Goal: Information Seeking & Learning: Learn about a topic

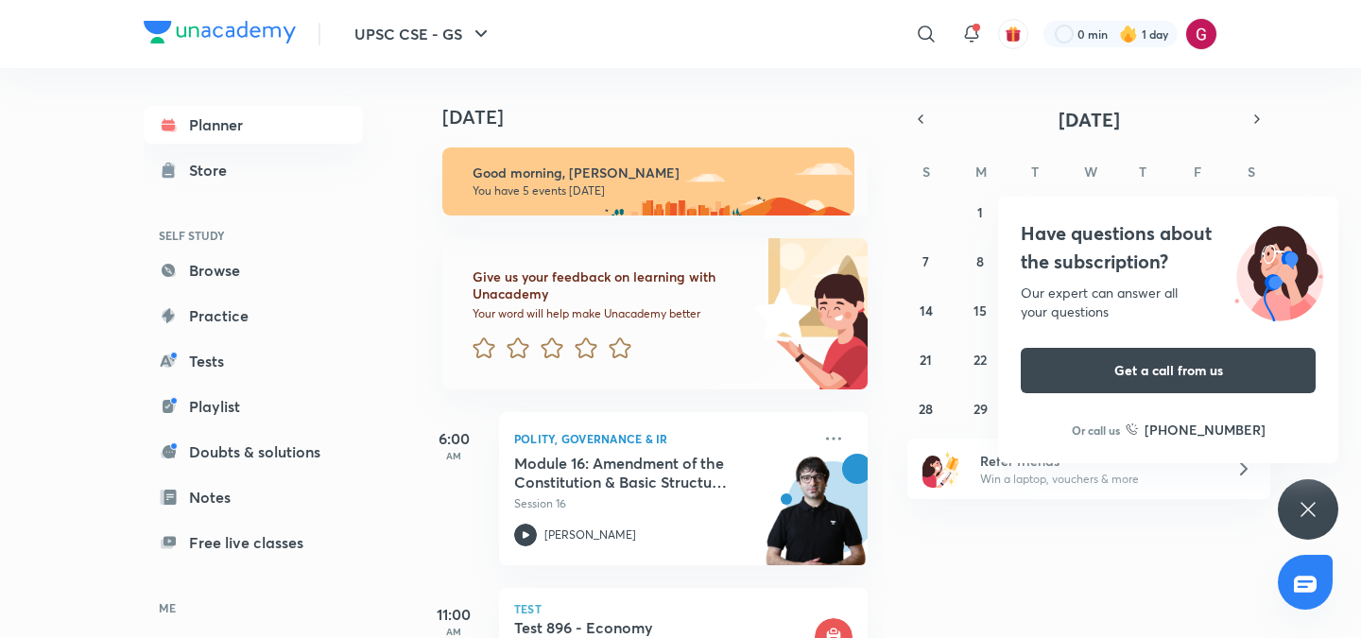
click at [877, 319] on div "[DATE] Good morning, [PERSON_NAME] You have 5 events [DATE] Give us your feedba…" at bounding box center [649, 353] width 467 height 570
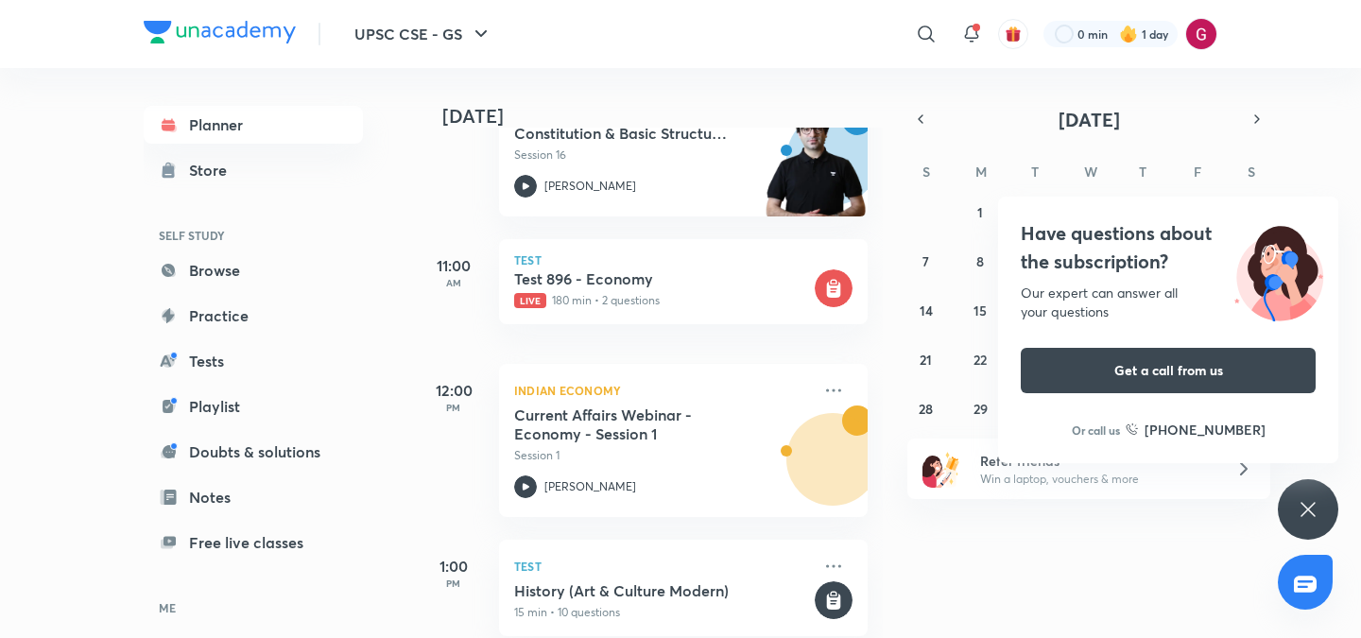
scroll to position [416, 0]
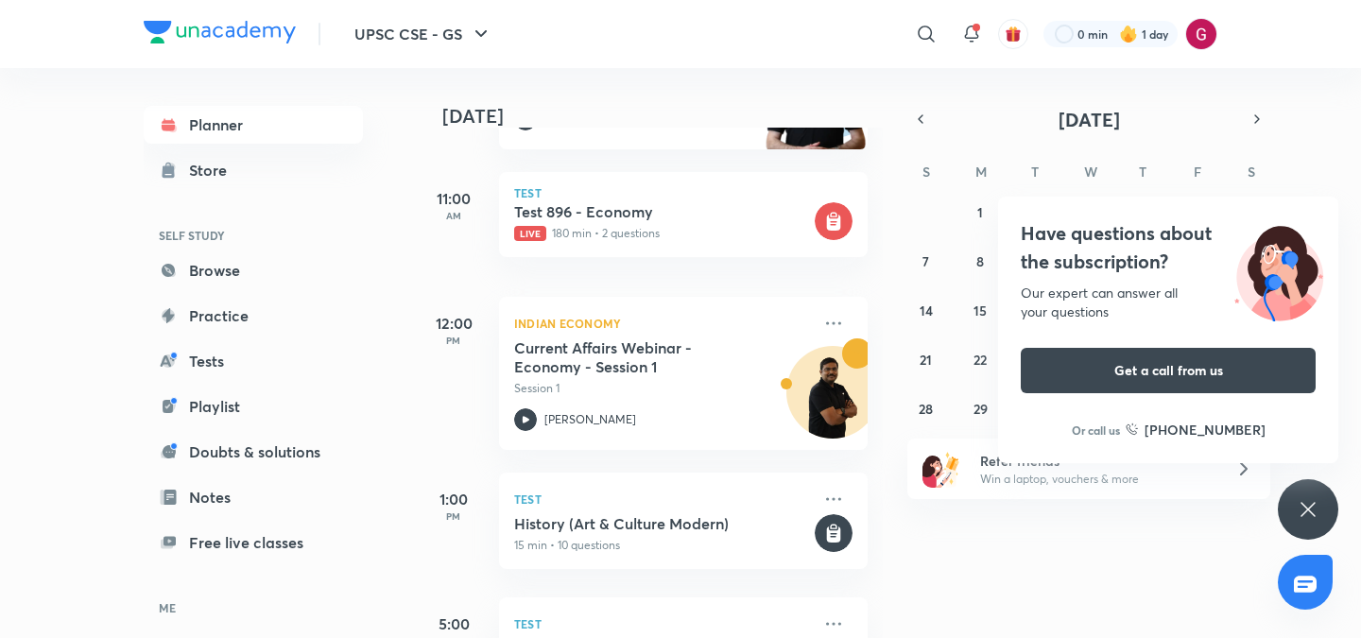
click at [1304, 508] on icon at bounding box center [1308, 509] width 23 height 23
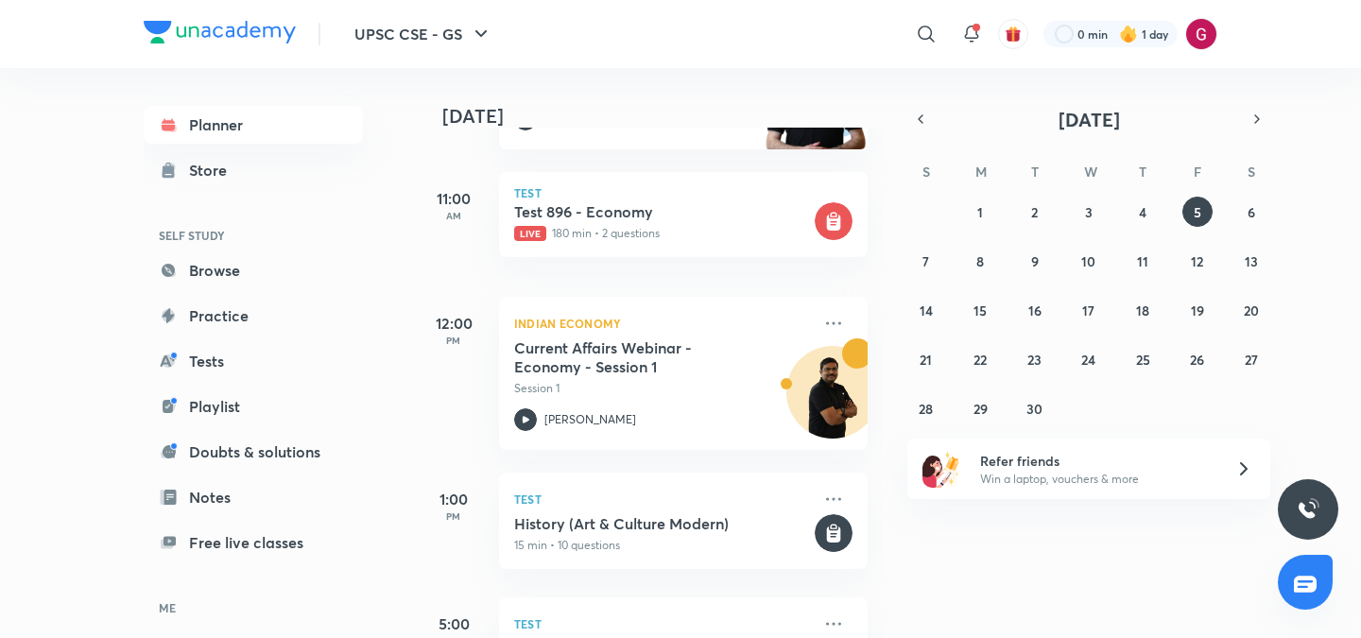
click at [876, 269] on div "[DATE] Good morning, [PERSON_NAME] You have 5 events [DATE] Give us your feedba…" at bounding box center [649, 353] width 467 height 570
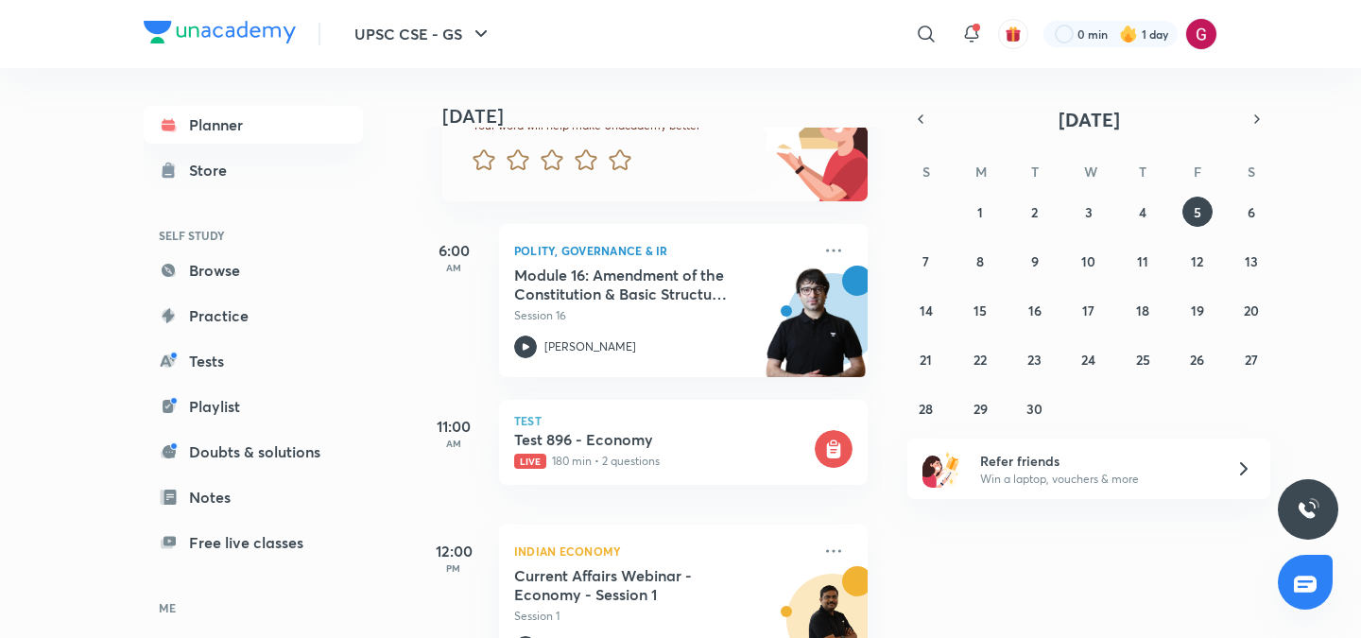
scroll to position [113, 0]
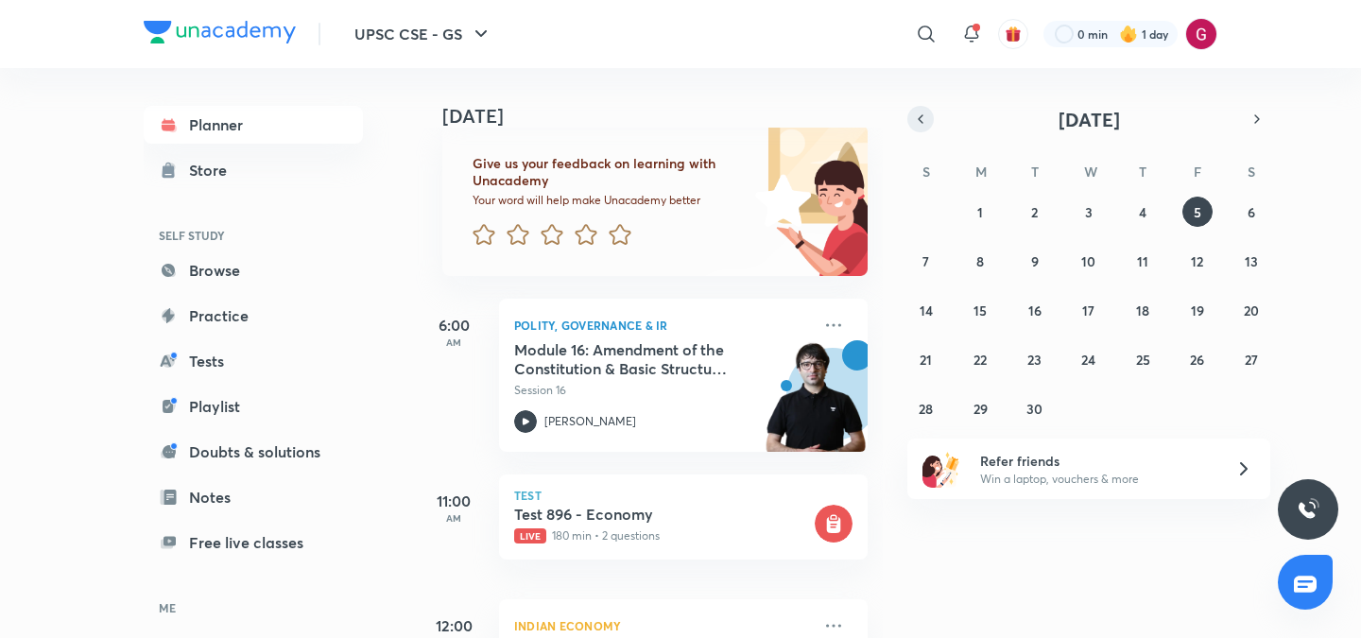
click at [919, 115] on icon "button" at bounding box center [920, 119] width 15 height 17
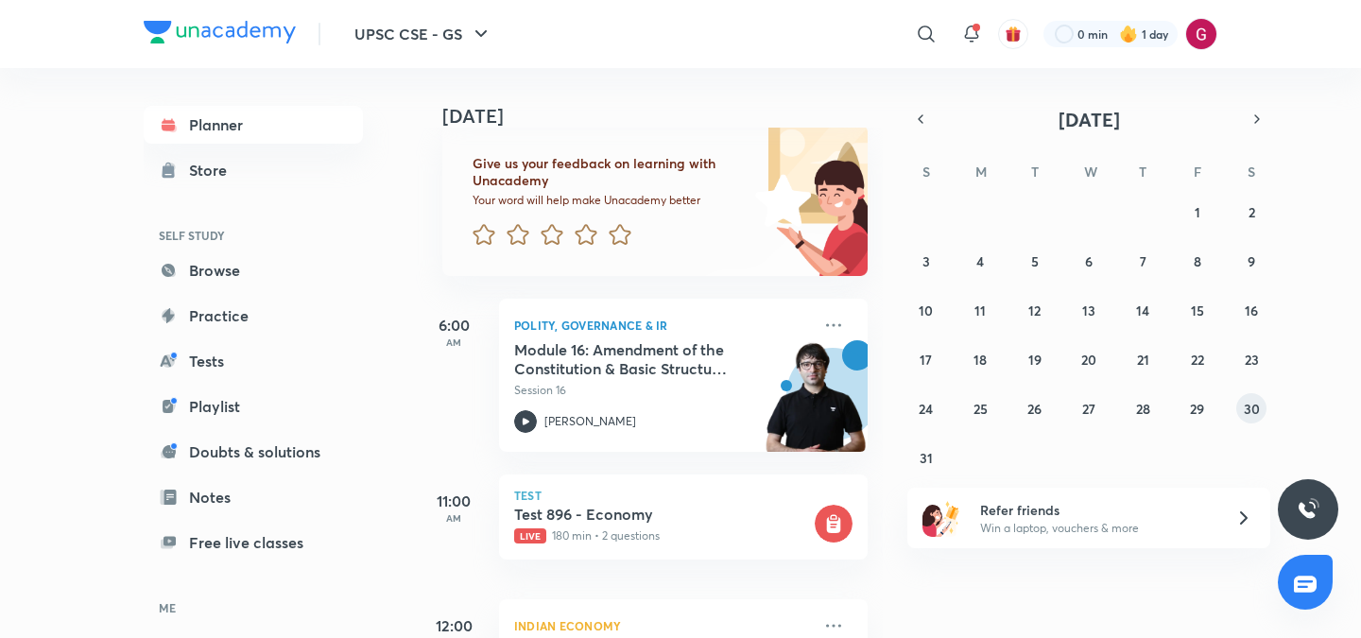
click at [1249, 406] on abbr "30" at bounding box center [1252, 409] width 16 height 18
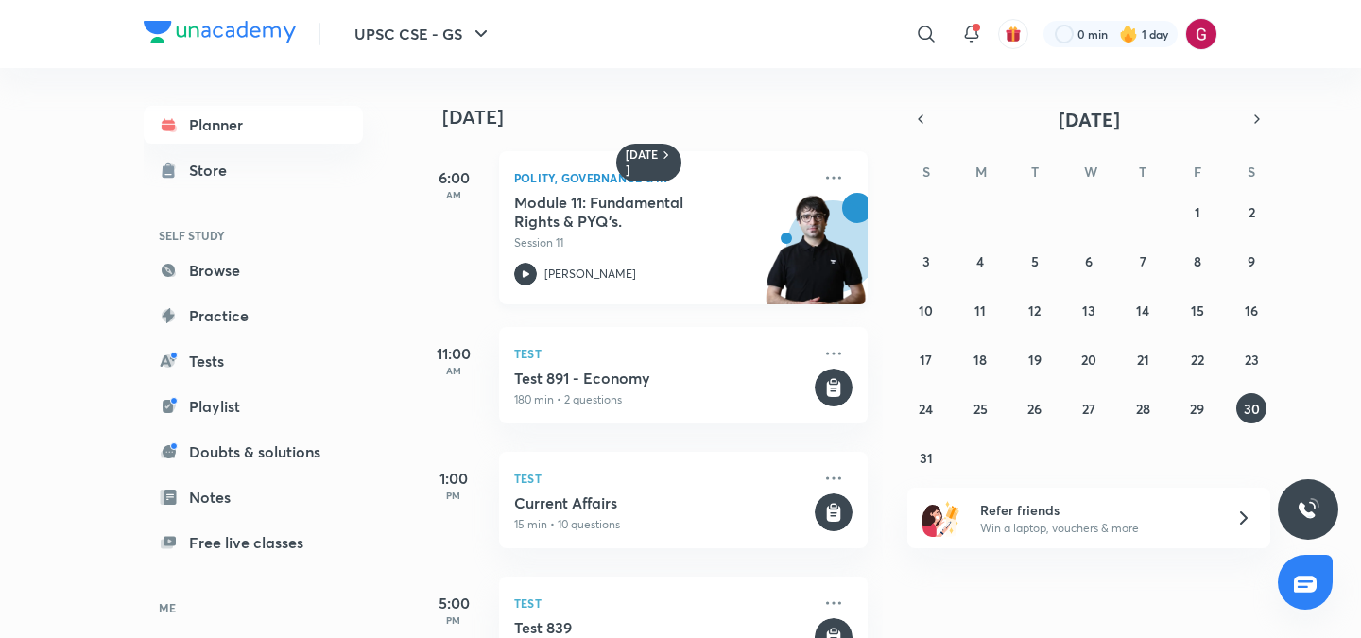
click at [620, 233] on div "Module 11: Fundamental Rights & PYQ’s. Session 11" at bounding box center [662, 222] width 297 height 59
